Goal: Task Accomplishment & Management: Complete application form

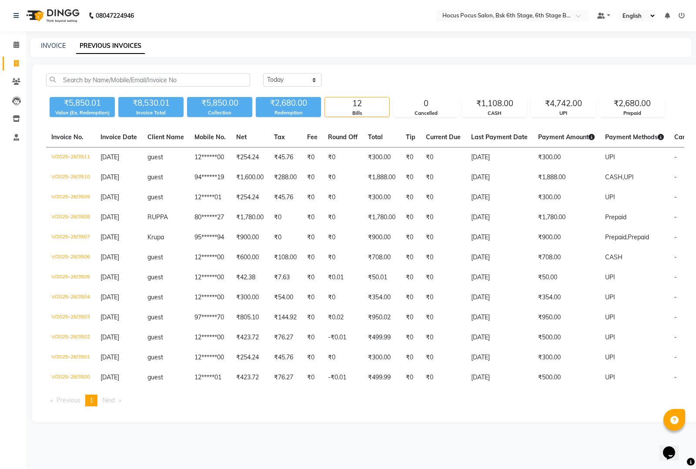
click at [14, 57] on link "Invoice" at bounding box center [13, 64] width 21 height 14
select select "5242"
select select "service"
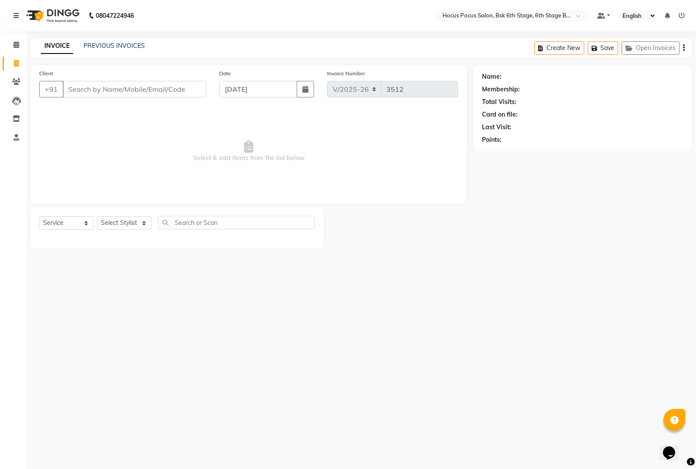
click at [92, 86] on input "Client" at bounding box center [134, 89] width 143 height 17
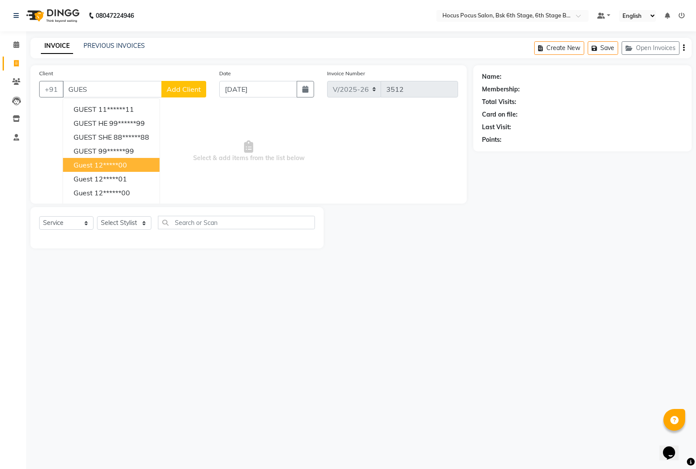
click at [127, 165] on ngb-highlight "12*****00" at bounding box center [110, 164] width 33 height 9
type input "12*****00"
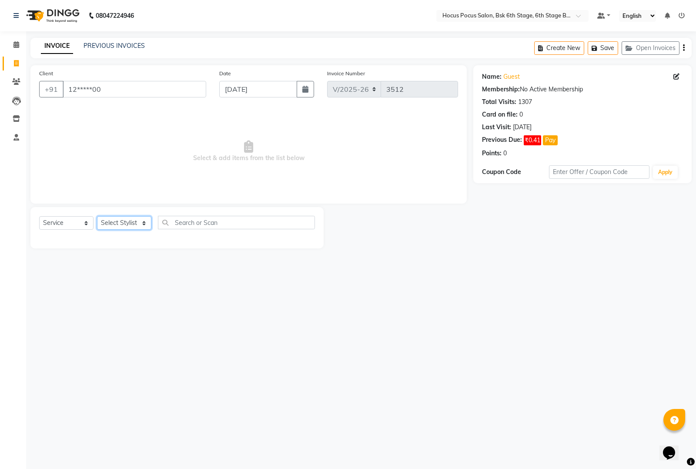
click at [140, 222] on select "Select Stylist [PERSON_NAME] hocus pocus [PERSON_NAME] [PERSON_NAME] [PERSON_NA…" at bounding box center [124, 222] width 54 height 13
select select "87767"
click at [97, 216] on select "Select Stylist [PERSON_NAME] hocus pocus [PERSON_NAME] [PERSON_NAME] [PERSON_NA…" at bounding box center [124, 222] width 54 height 13
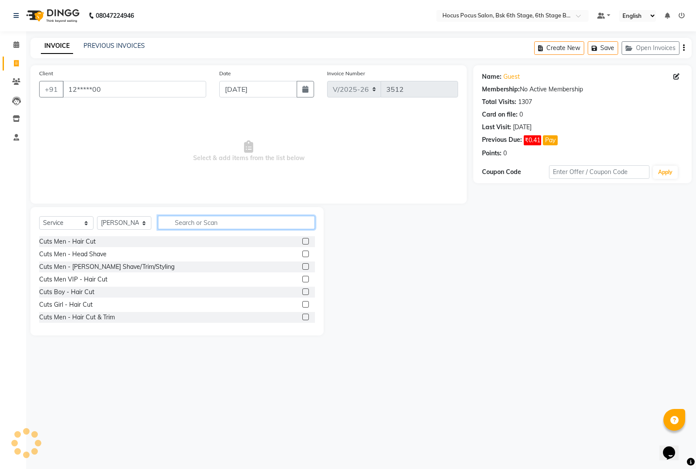
click at [208, 222] on input "text" at bounding box center [236, 222] width 157 height 13
click at [302, 240] on label at bounding box center [305, 241] width 7 height 7
click at [302, 240] on input "checkbox" at bounding box center [305, 242] width 6 height 6
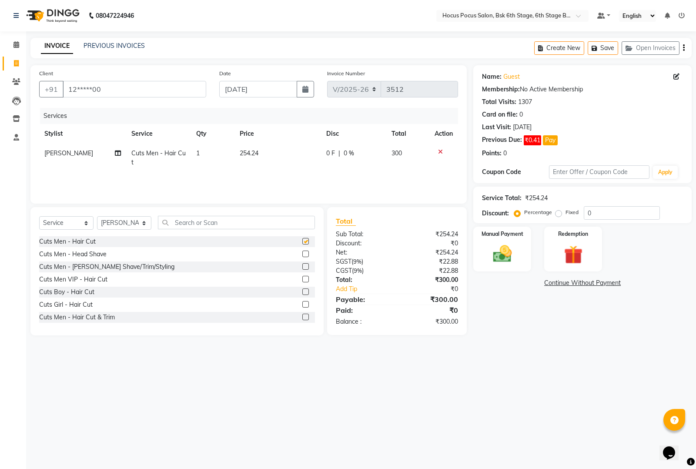
checkbox input "false"
click at [16, 44] on icon at bounding box center [16, 44] width 6 height 7
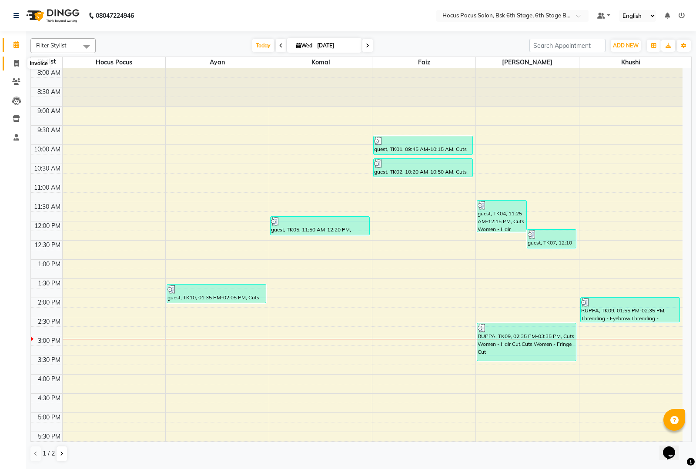
click at [12, 64] on span at bounding box center [16, 64] width 15 height 10
select select "service"
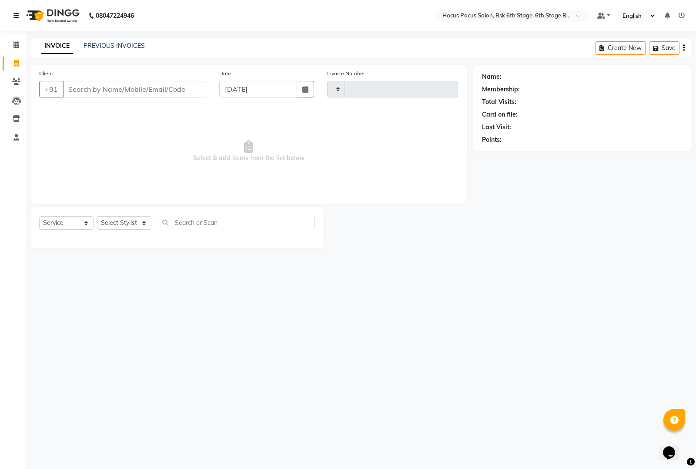
type input "3512"
select select "5242"
click at [25, 48] on li "Calendar" at bounding box center [13, 45] width 26 height 19
click at [18, 43] on icon at bounding box center [16, 44] width 6 height 7
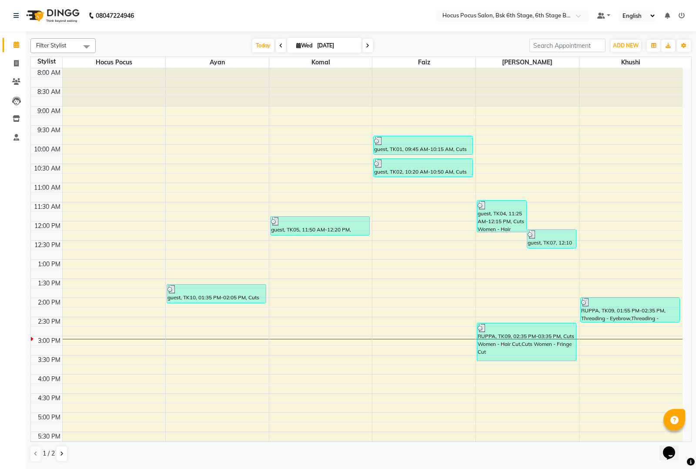
click at [77, 40] on span "Filter Stylist" at bounding box center [62, 45] width 65 height 15
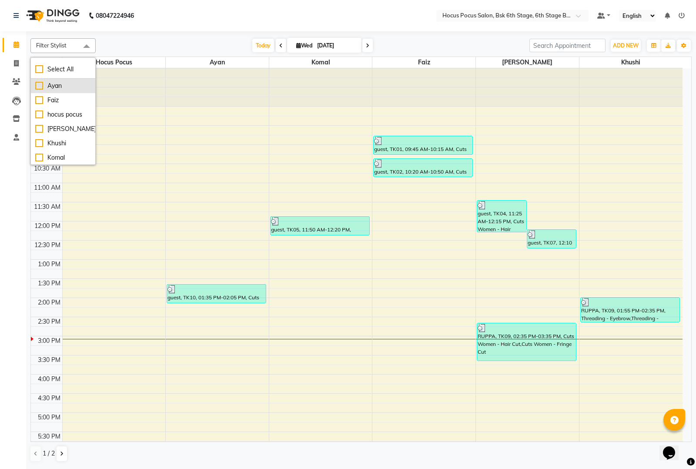
click at [40, 88] on div "Ayan" at bounding box center [63, 85] width 56 height 9
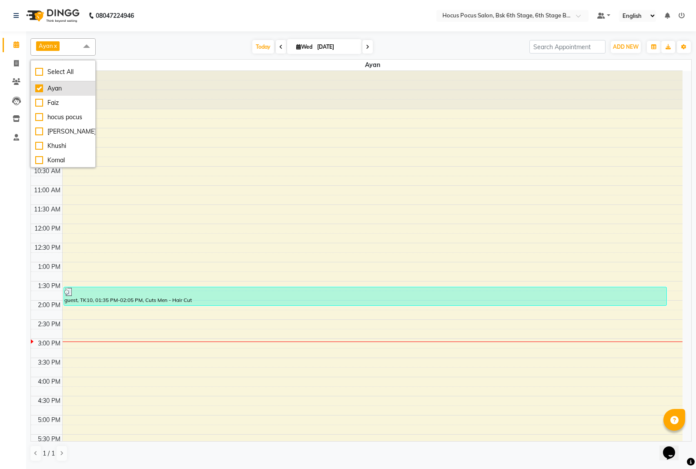
click at [40, 89] on div "Ayan" at bounding box center [63, 88] width 56 height 9
checkbox input "false"
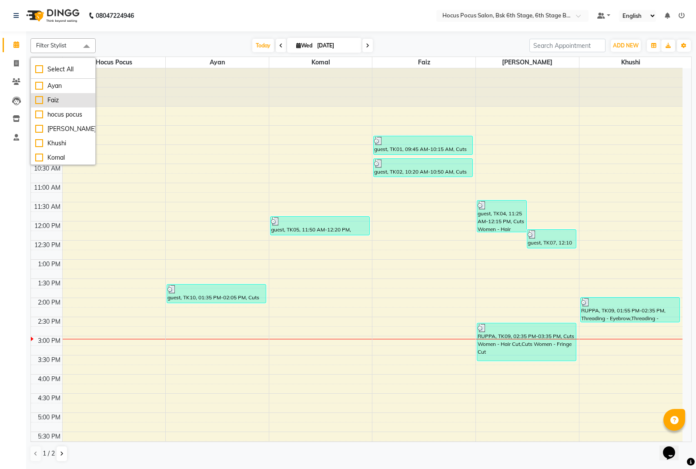
click at [38, 101] on div "Faiz" at bounding box center [63, 100] width 56 height 9
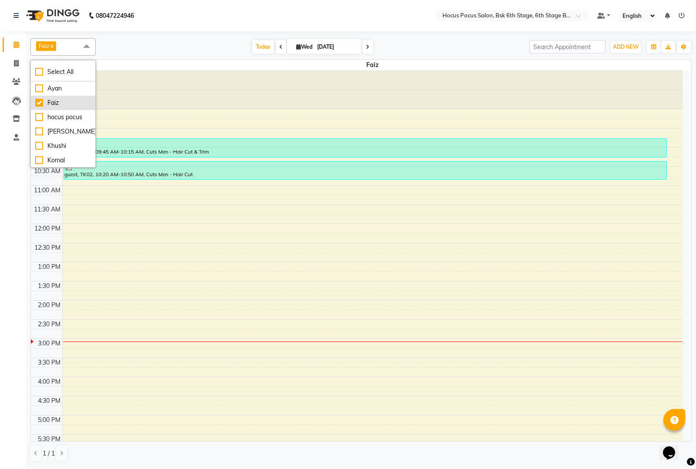
click at [37, 101] on div "Faiz" at bounding box center [63, 102] width 56 height 9
checkbox input "false"
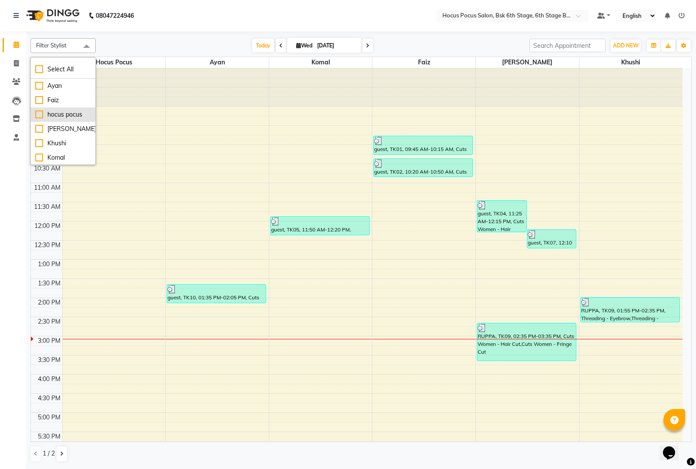
click at [38, 112] on div "hocus pocus" at bounding box center [63, 114] width 56 height 9
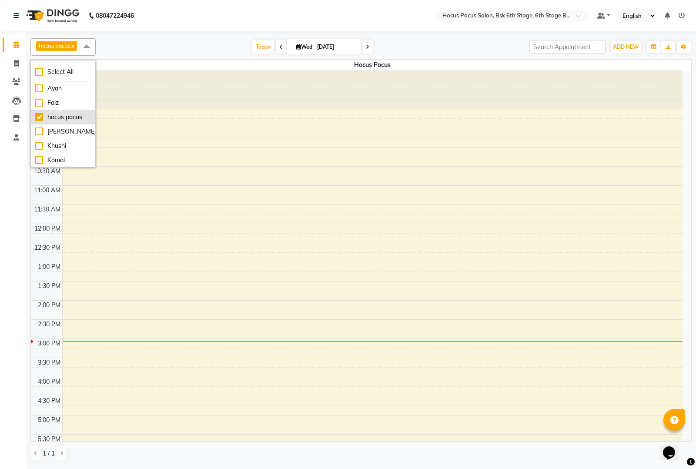
click at [40, 114] on div "hocus pocus" at bounding box center [63, 117] width 56 height 9
checkbox input "false"
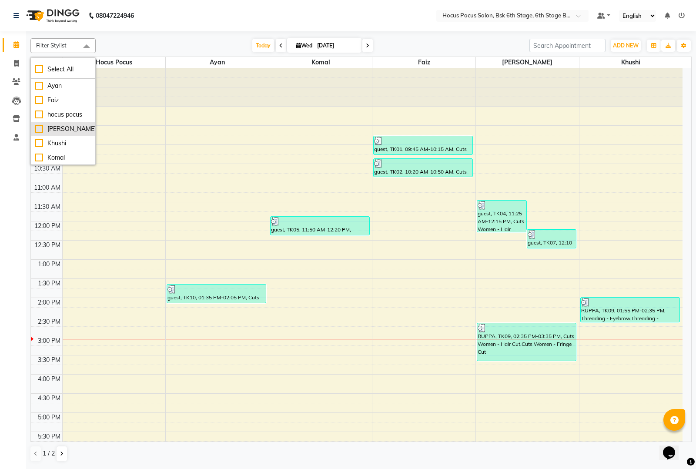
click at [37, 127] on div "[PERSON_NAME]" at bounding box center [63, 128] width 56 height 9
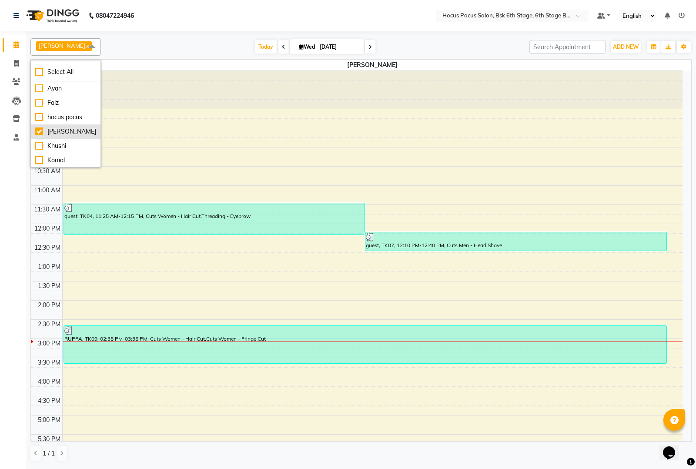
click at [37, 133] on div "[PERSON_NAME]" at bounding box center [65, 131] width 61 height 9
checkbox input "false"
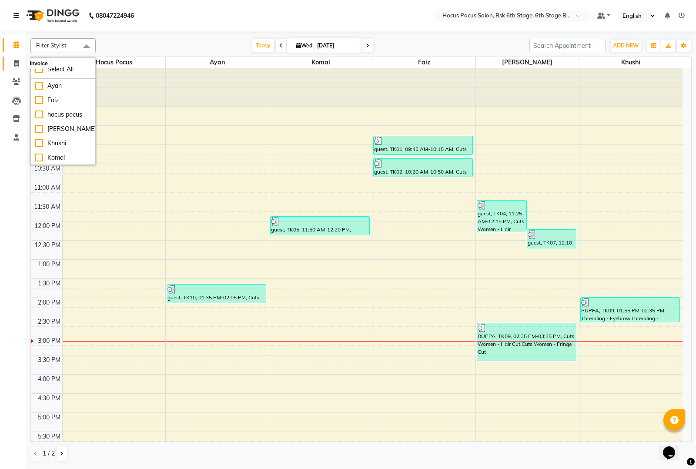
click at [17, 62] on icon at bounding box center [16, 63] width 5 height 7
select select "5242"
select select "service"
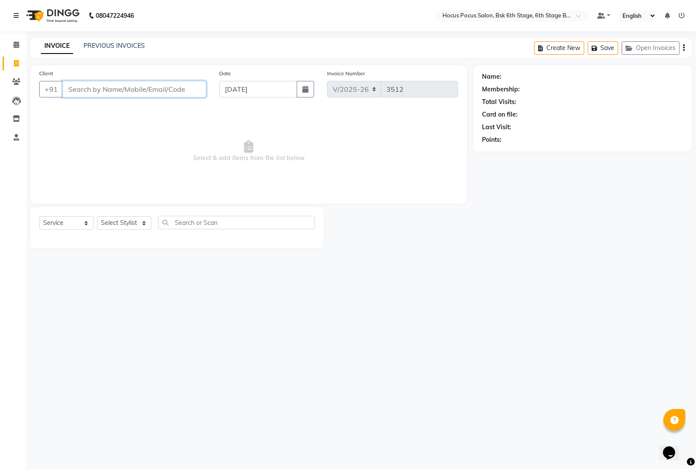
click at [73, 85] on input "Client" at bounding box center [134, 89] width 143 height 17
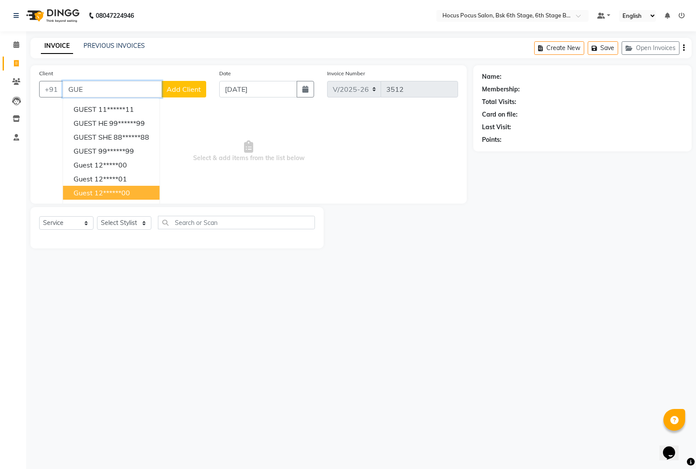
click at [94, 190] on ngb-highlight "12******00" at bounding box center [112, 192] width 36 height 9
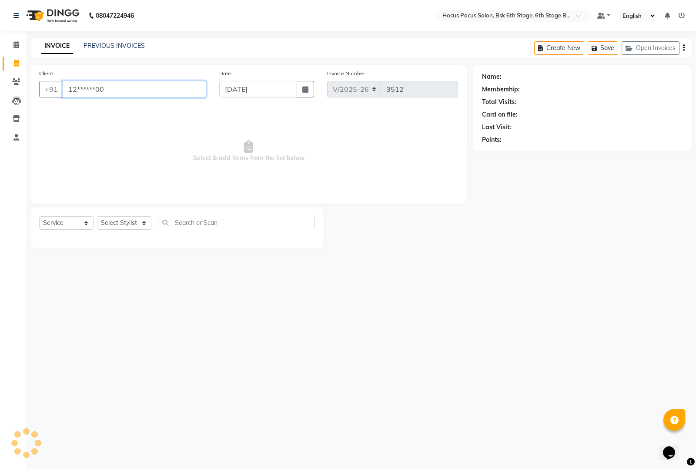
type input "12******00"
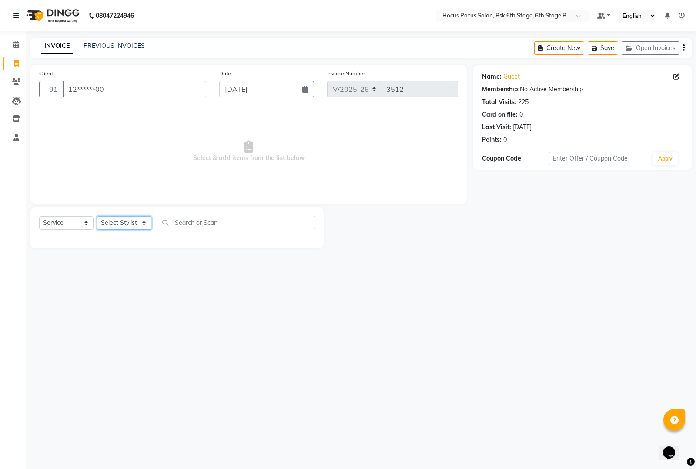
click at [118, 224] on select "Select Stylist Ayan Faiz hocus pocus Jonathan Khushi Komal Raman Sai" at bounding box center [124, 222] width 54 height 13
select select "87767"
click at [97, 216] on select "Select Stylist Ayan Faiz hocus pocus Jonathan Khushi Komal Raman Sai" at bounding box center [124, 222] width 54 height 13
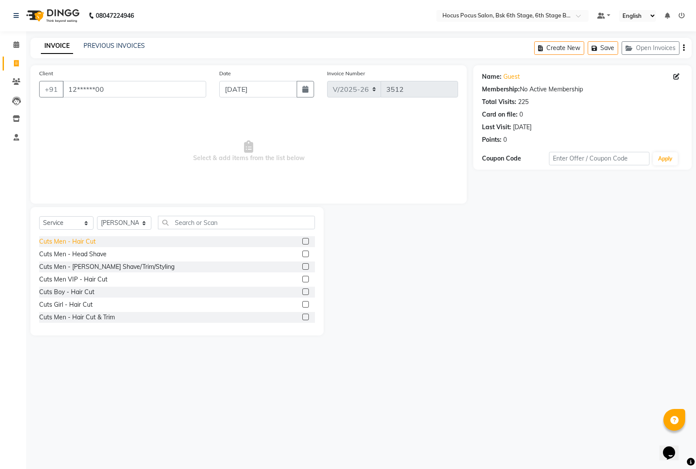
click at [42, 241] on div "Cuts Men - Hair Cut" at bounding box center [67, 241] width 57 height 9
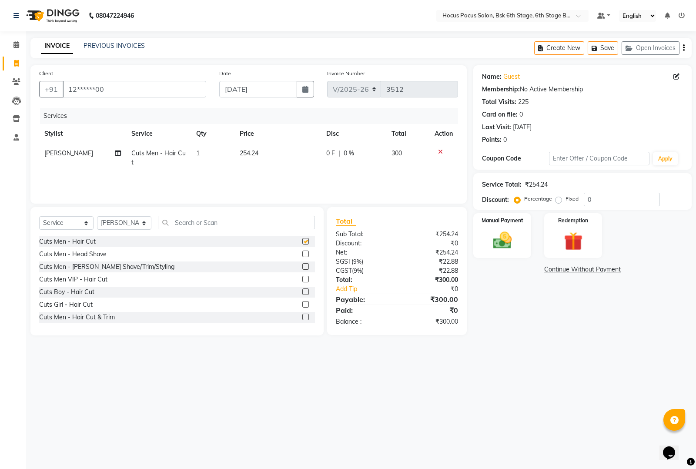
checkbox input "false"
click at [500, 243] on img at bounding box center [501, 240] width 31 height 22
click at [563, 270] on span "UPI" at bounding box center [564, 270] width 13 height 10
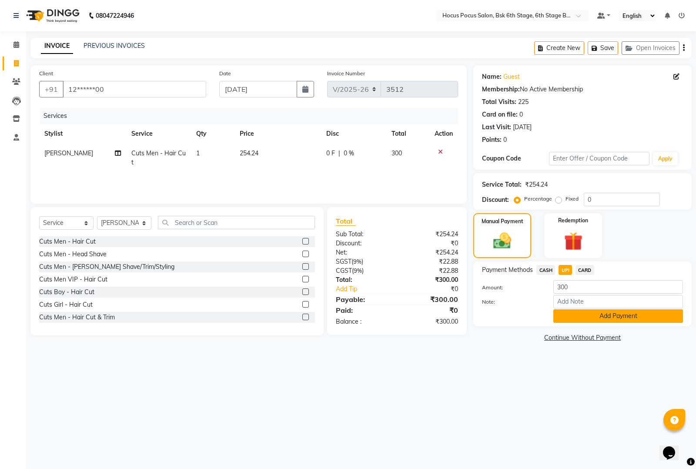
click at [569, 318] on button "Add Payment" at bounding box center [618, 315] width 130 height 13
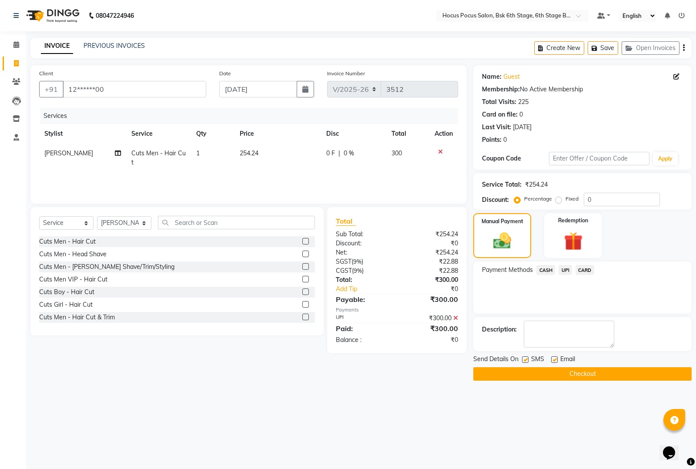
click at [526, 361] on label at bounding box center [525, 359] width 7 height 7
click at [526, 361] on input "checkbox" at bounding box center [525, 360] width 6 height 6
checkbox input "false"
click at [529, 374] on button "Checkout" at bounding box center [582, 373] width 218 height 13
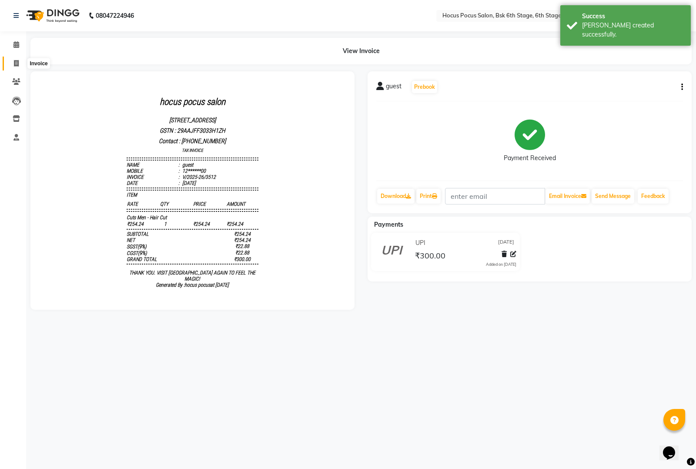
click at [14, 60] on icon at bounding box center [16, 63] width 5 height 7
select select "5242"
select select "service"
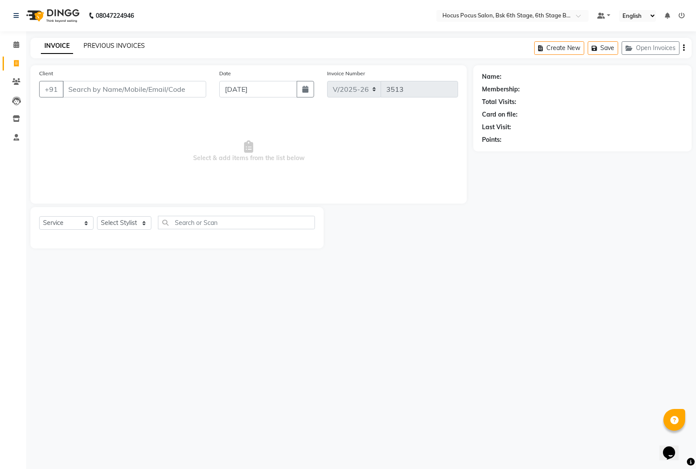
click at [91, 48] on link "PREVIOUS INVOICES" at bounding box center [113, 46] width 61 height 8
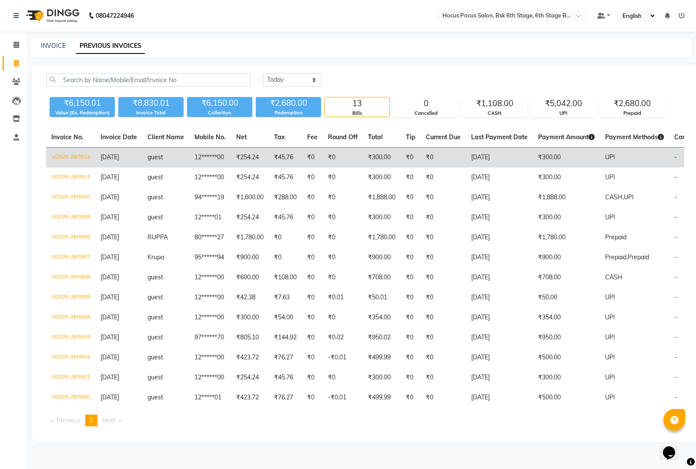
click at [361, 156] on td "₹0" at bounding box center [343, 157] width 40 height 20
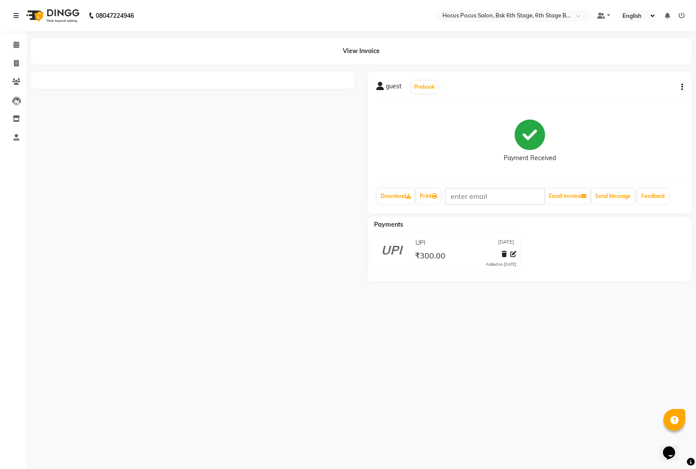
click at [681, 87] on icon "button" at bounding box center [682, 87] width 2 height 0
click at [636, 79] on div "Edit Invoice" at bounding box center [649, 81] width 40 height 11
select select "service"
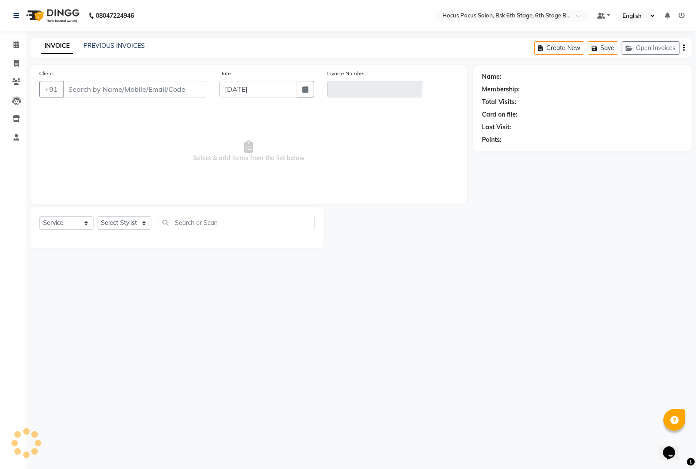
type input "12******00"
type input "V/2025-26/3512"
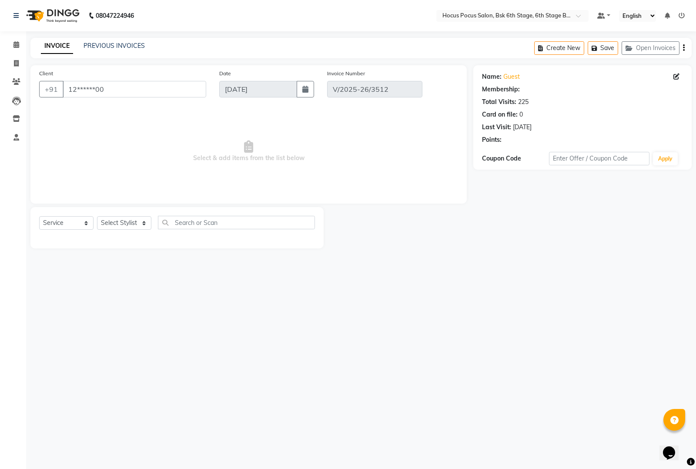
select select "select"
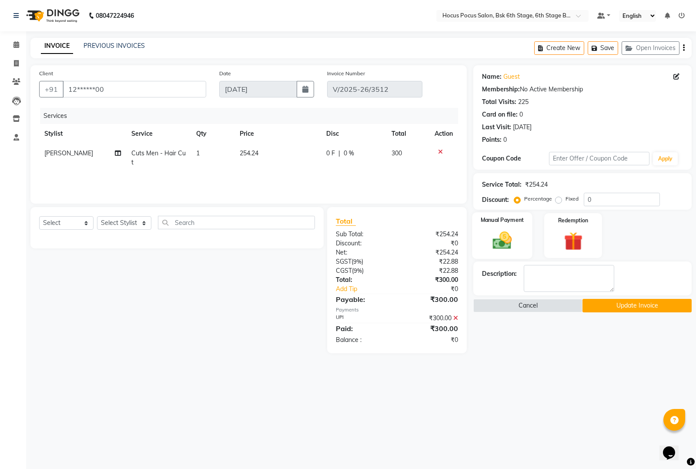
click at [494, 231] on img at bounding box center [501, 240] width 31 height 22
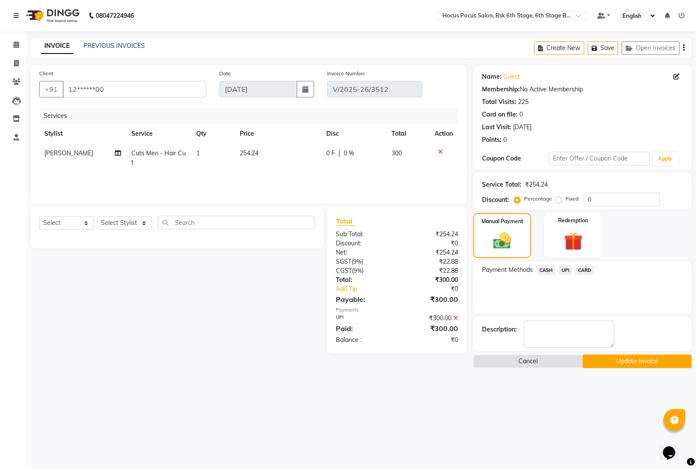
click at [544, 268] on span "CASH" at bounding box center [545, 270] width 19 height 10
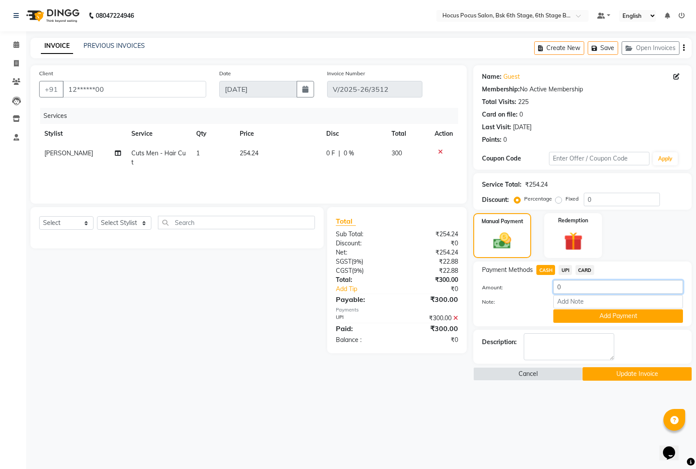
click at [581, 292] on input "0" at bounding box center [618, 286] width 130 height 13
type input "0"
type input "300"
click at [618, 317] on button "Add Payment" at bounding box center [618, 315] width 130 height 13
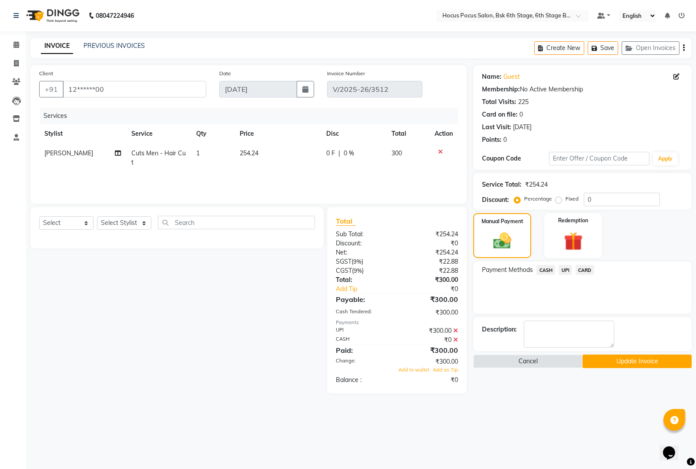
click at [457, 331] on icon at bounding box center [455, 330] width 5 height 6
click at [549, 267] on span "CASH" at bounding box center [545, 270] width 19 height 10
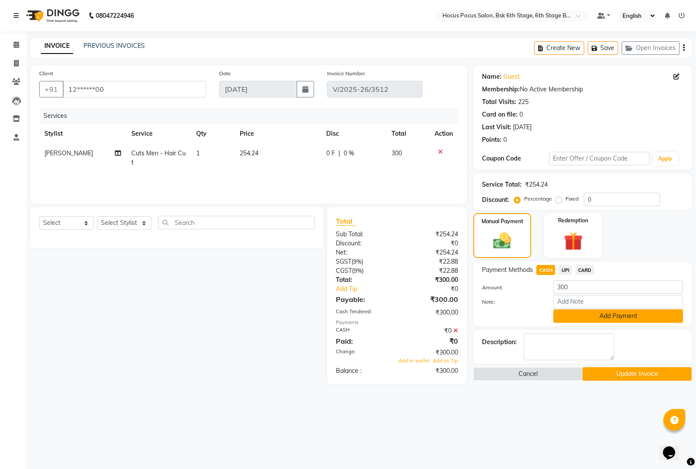
click at [595, 320] on button "Add Payment" at bounding box center [618, 315] width 130 height 13
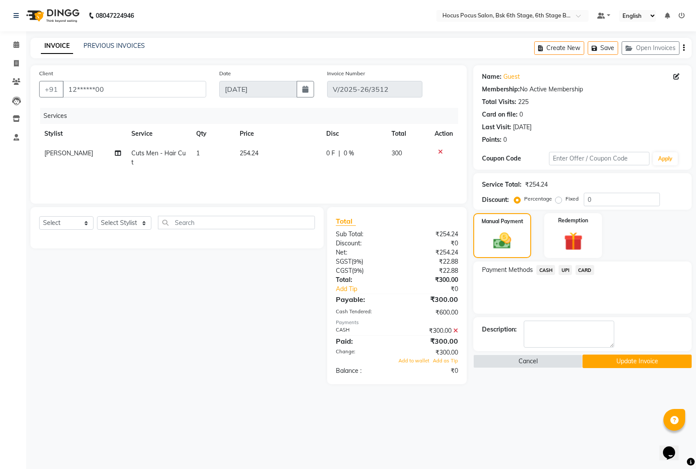
click at [601, 363] on button "Update Invoice" at bounding box center [636, 360] width 109 height 13
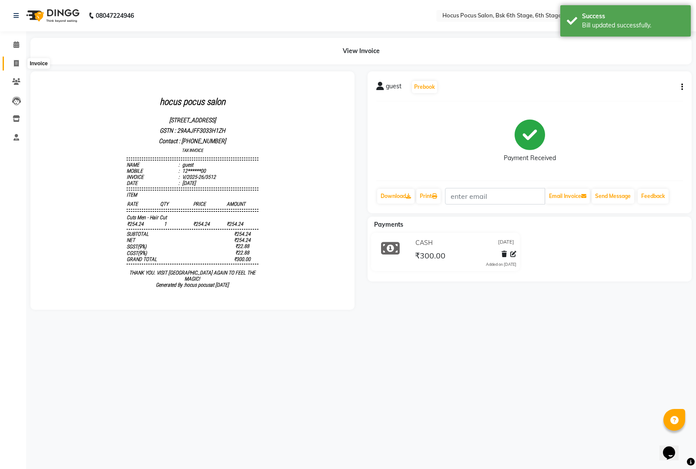
click at [16, 64] on icon at bounding box center [16, 63] width 5 height 7
select select "service"
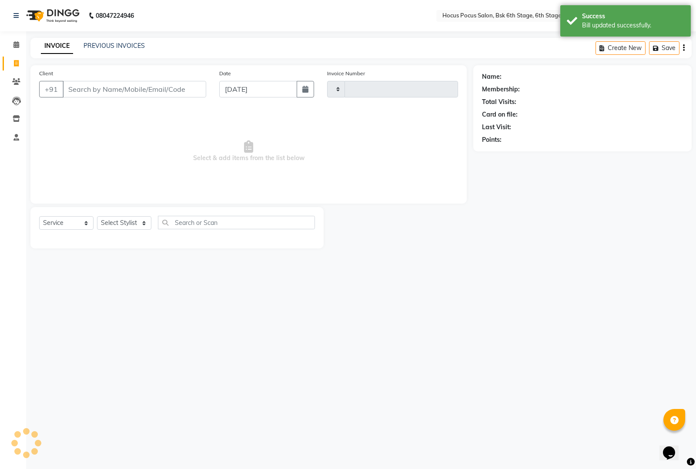
type input "3513"
select select "5242"
click at [117, 42] on link "PREVIOUS INVOICES" at bounding box center [113, 46] width 61 height 8
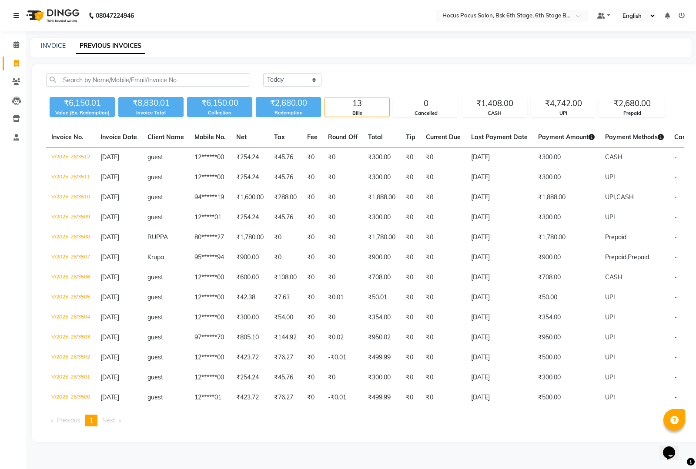
click at [60, 49] on div "INVOICE" at bounding box center [53, 45] width 25 height 9
click at [62, 46] on link "INVOICE" at bounding box center [53, 46] width 25 height 8
select select "service"
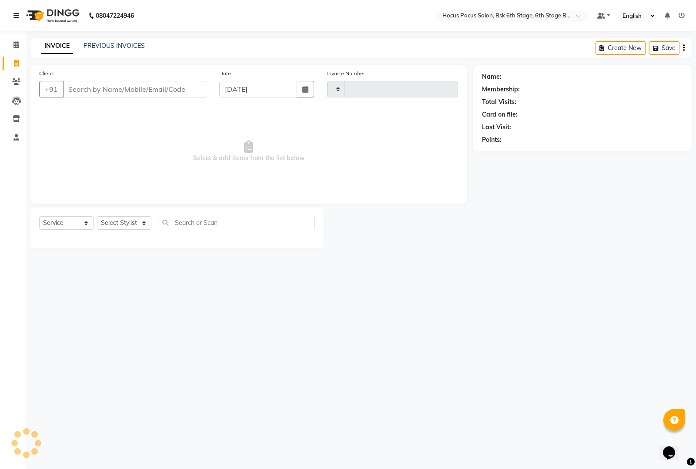
type input "3513"
select select "5242"
click at [129, 84] on input "Client" at bounding box center [134, 89] width 143 height 17
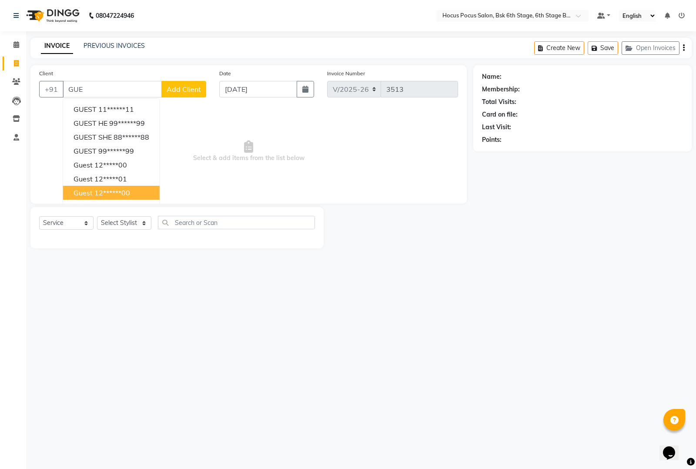
click at [131, 194] on button "guest 12******00" at bounding box center [111, 193] width 97 height 14
type input "12******00"
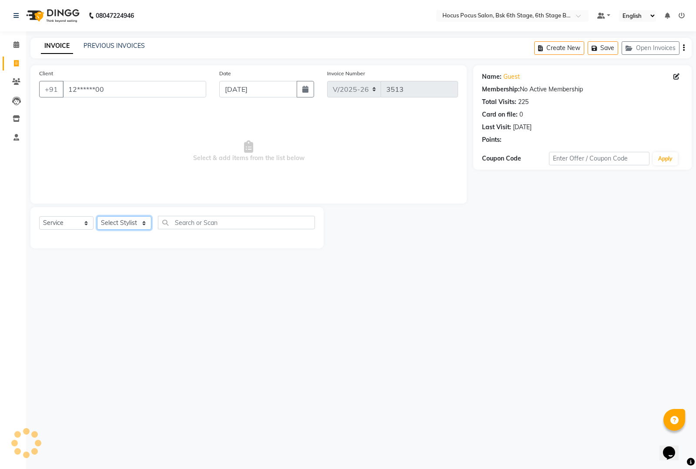
click at [123, 218] on select "Select Stylist Ayan Faiz hocus pocus Jonathan Khushi Komal Raman Sai" at bounding box center [124, 222] width 54 height 13
select select "80934"
click at [97, 216] on select "Select Stylist Ayan Faiz hocus pocus Jonathan Khushi Komal Raman Sai" at bounding box center [124, 222] width 54 height 13
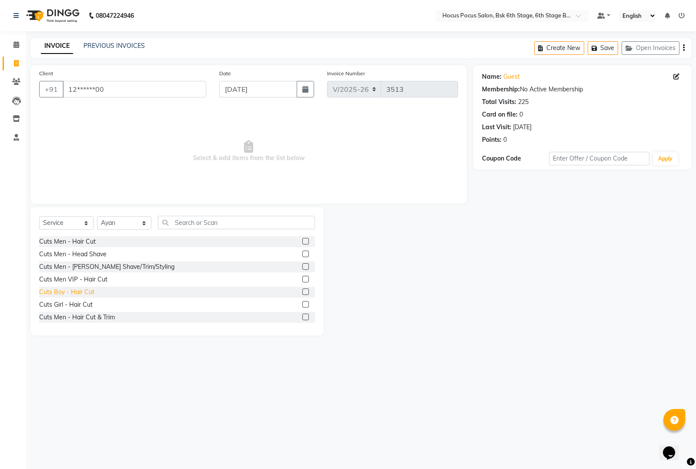
click at [79, 293] on div "Cuts Boy - Hair Cut" at bounding box center [66, 291] width 55 height 9
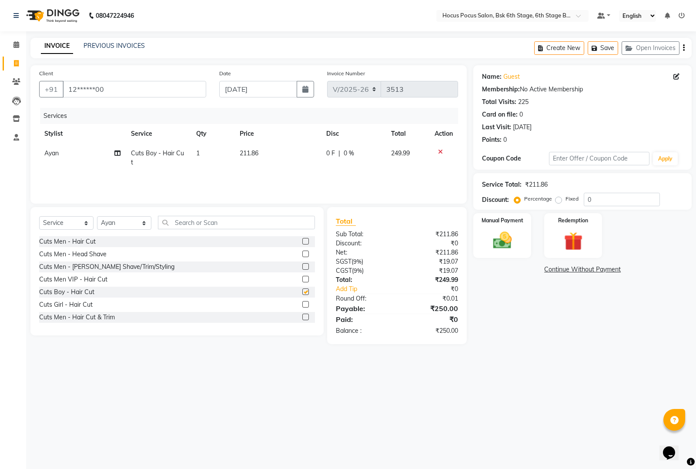
checkbox input "false"
click at [131, 220] on select "Select Stylist Ayan Faiz hocus pocus Jonathan Khushi Komal Raman Sai" at bounding box center [124, 222] width 54 height 13
select select "87125"
click at [97, 216] on select "Select Stylist Ayan Faiz hocus pocus Jonathan Khushi Komal Raman Sai" at bounding box center [124, 222] width 54 height 13
click at [97, 313] on div "Cuts Men - Hair Cut & Trim" at bounding box center [77, 317] width 76 height 9
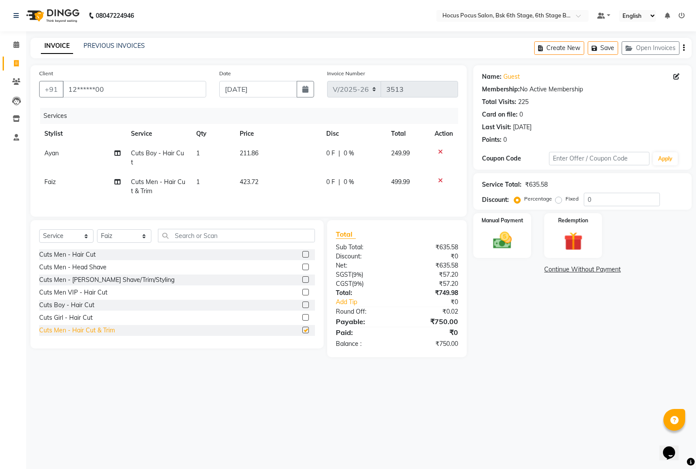
checkbox input "false"
click at [80, 303] on div "Cuts Boy - Hair Cut" at bounding box center [66, 304] width 55 height 9
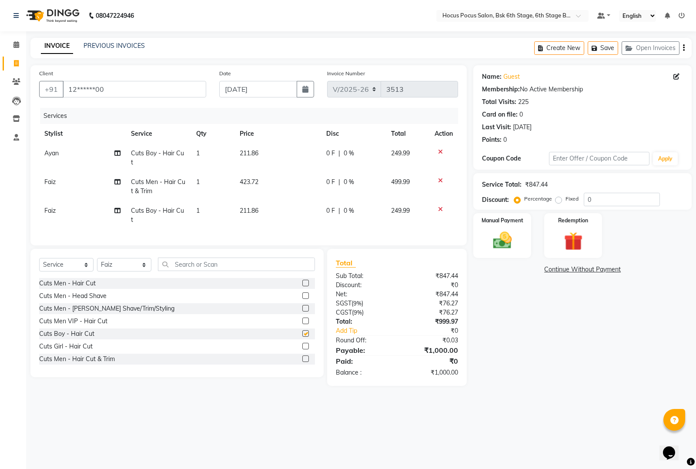
checkbox input "false"
click at [496, 242] on img at bounding box center [501, 240] width 31 height 22
click at [563, 267] on span "UPI" at bounding box center [564, 270] width 13 height 10
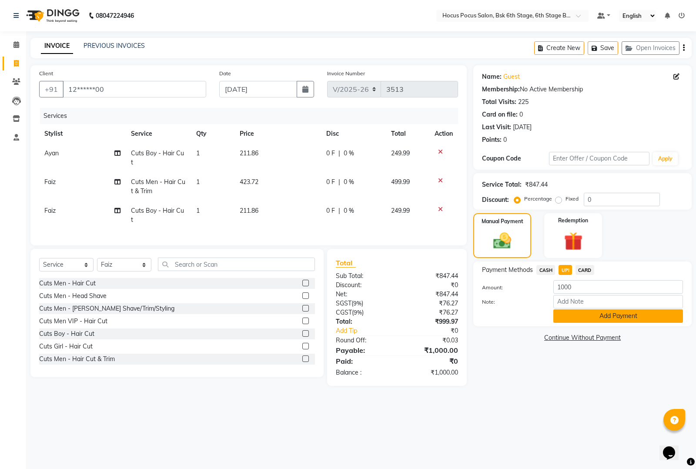
click at [576, 318] on button "Add Payment" at bounding box center [618, 315] width 130 height 13
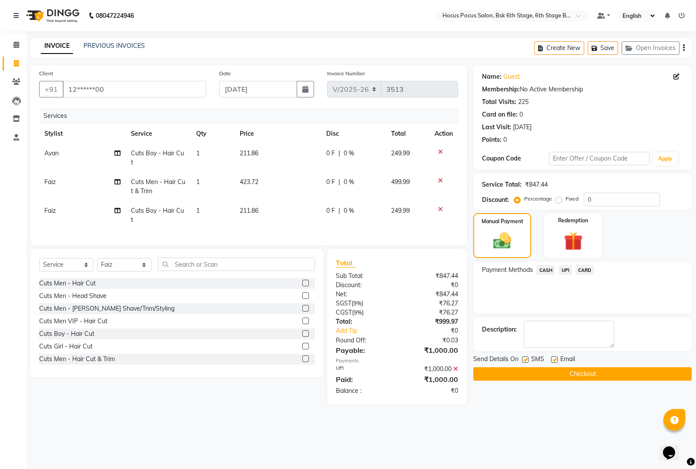
click at [524, 362] on label at bounding box center [525, 359] width 7 height 7
click at [524, 362] on input "checkbox" at bounding box center [525, 360] width 6 height 6
checkbox input "false"
click at [595, 371] on button "Checkout" at bounding box center [582, 373] width 218 height 13
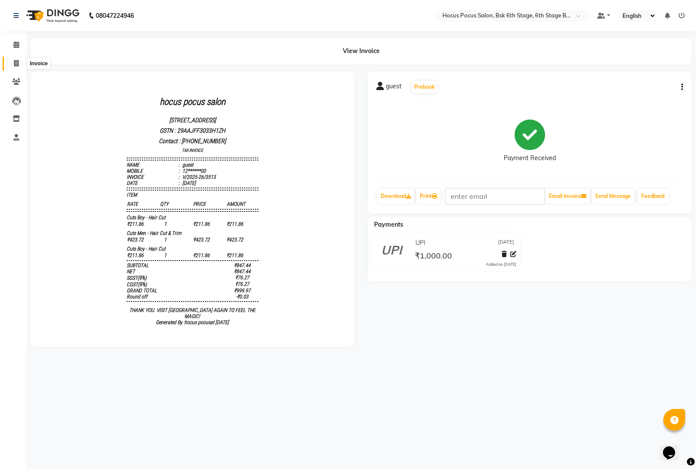
click at [12, 62] on span at bounding box center [16, 64] width 15 height 10
select select "5242"
select select "service"
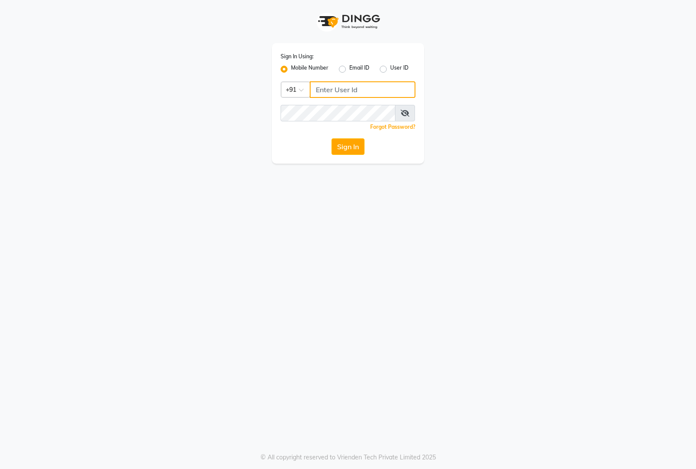
click at [340, 90] on input "Username" at bounding box center [363, 89] width 106 height 17
click at [333, 90] on input "Username" at bounding box center [363, 89] width 106 height 17
click at [387, 77] on div "Sign In Using: Mobile Number Email ID User ID Country Code × [PHONE_NUMBER] Rem…" at bounding box center [348, 103] width 152 height 120
click at [385, 86] on div "Sign In Using: Mobile Number Email ID User ID Country Code × [PHONE_NUMBER] Rem…" at bounding box center [348, 103] width 152 height 120
click at [327, 81] on input "8884866447" at bounding box center [363, 89] width 106 height 17
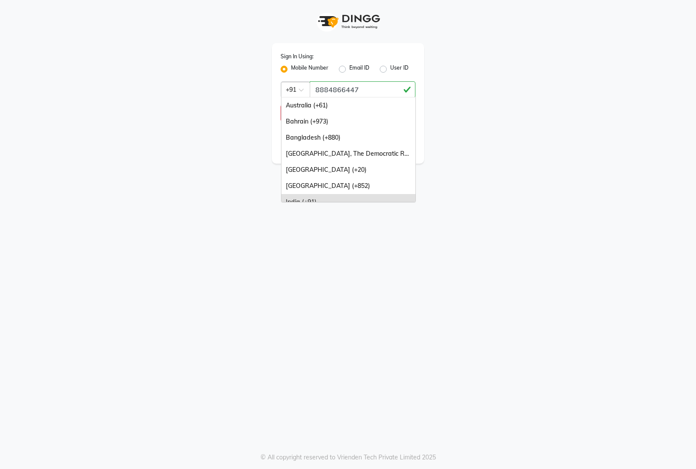
drag, startPoint x: 310, startPoint y: 90, endPoint x: 320, endPoint y: 80, distance: 13.8
click at [317, 83] on div "Country Code × +91 [GEOGRAPHIC_DATA] (+61) [GEOGRAPHIC_DATA] (+973) [GEOGRAPHIC…" at bounding box center [347, 89] width 135 height 17
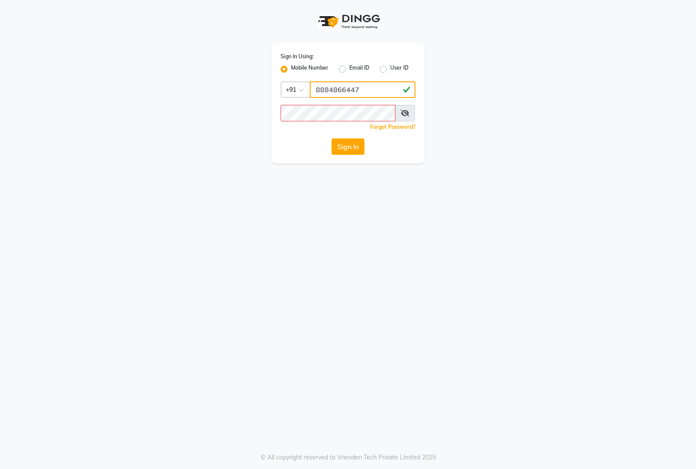
drag, startPoint x: 320, startPoint y: 80, endPoint x: 375, endPoint y: 86, distance: 55.5
click at [323, 81] on input "8884866447" at bounding box center [363, 89] width 106 height 17
click at [695, 96] on app-login "Sign In Using: Mobile Number Email ID User ID Country Code × [PHONE_NUMBER] Rem…" at bounding box center [348, 81] width 696 height 163
click at [678, 122] on app-login "Sign In Using: Mobile Number Email ID User ID Country Code × [PHONE_NUMBER] Rem…" at bounding box center [348, 81] width 696 height 163
click at [315, 80] on div "Sign In Using: Mobile Number Email ID User ID Country Code × [PHONE_NUMBER] Rem…" at bounding box center [348, 103] width 152 height 120
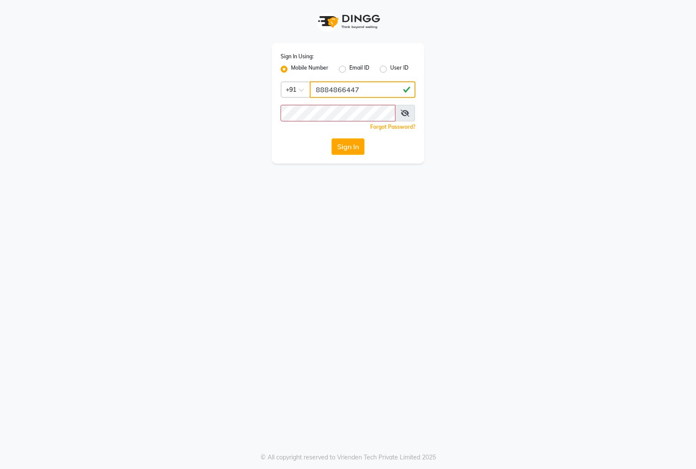
click at [318, 86] on input "8884866447" at bounding box center [363, 89] width 106 height 17
click at [378, 92] on input "8884866447" at bounding box center [363, 89] width 106 height 17
type input "8"
type input "8884866447"
click at [353, 147] on button "Sign In" at bounding box center [347, 146] width 33 height 17
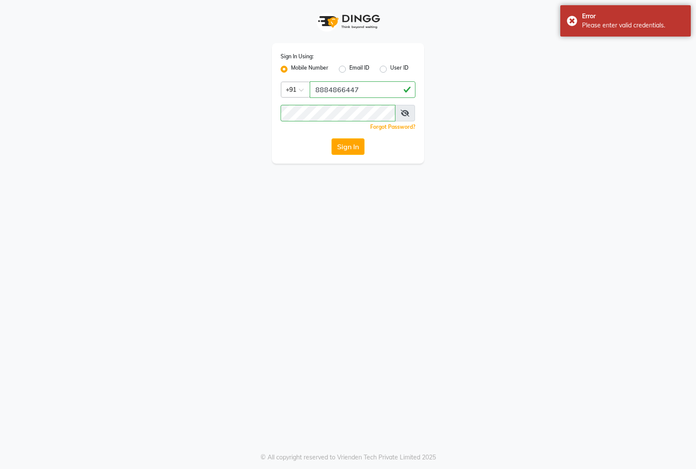
click at [406, 110] on icon at bounding box center [404, 113] width 9 height 7
click at [343, 153] on button "Sign In" at bounding box center [347, 146] width 33 height 17
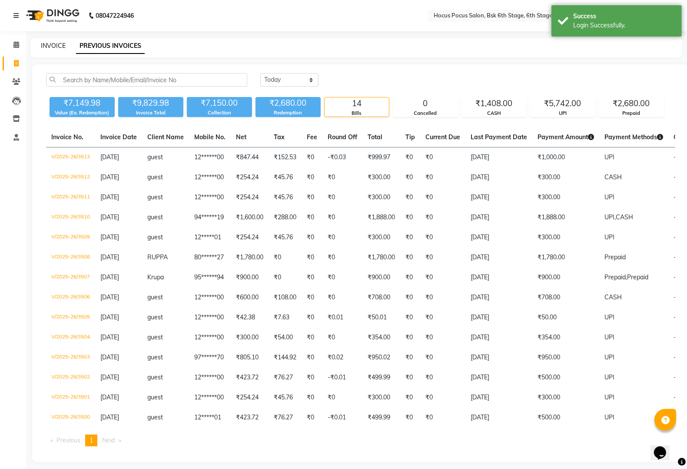
click at [54, 43] on link "INVOICE" at bounding box center [53, 46] width 25 height 8
select select "service"
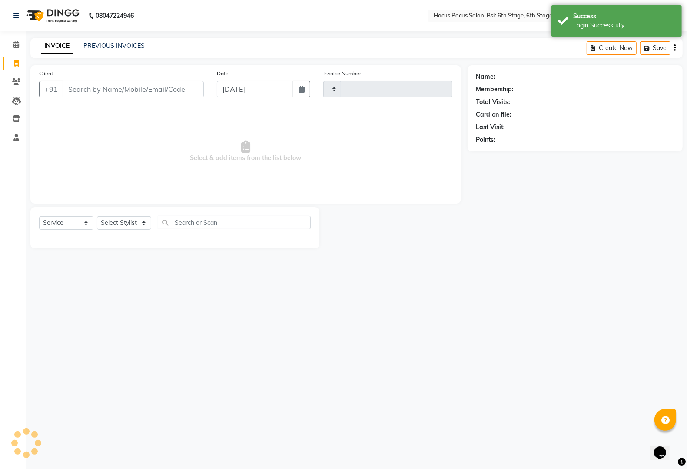
type input "3514"
select select "5242"
